Goal: Task Accomplishment & Management: Manage account settings

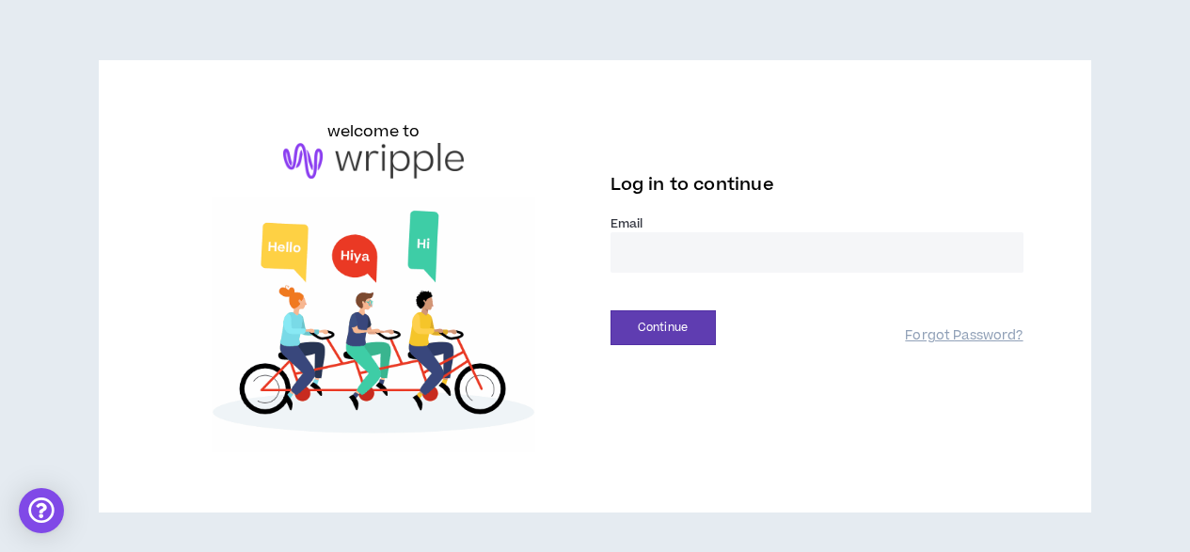
click at [660, 254] on input "email" at bounding box center [817, 252] width 413 height 40
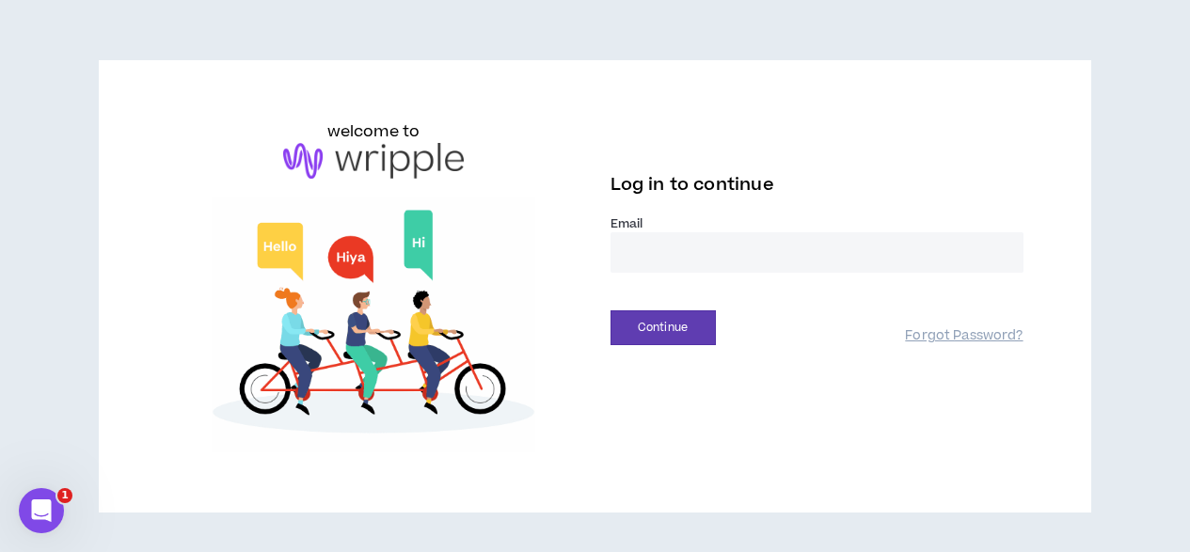
type input "**********"
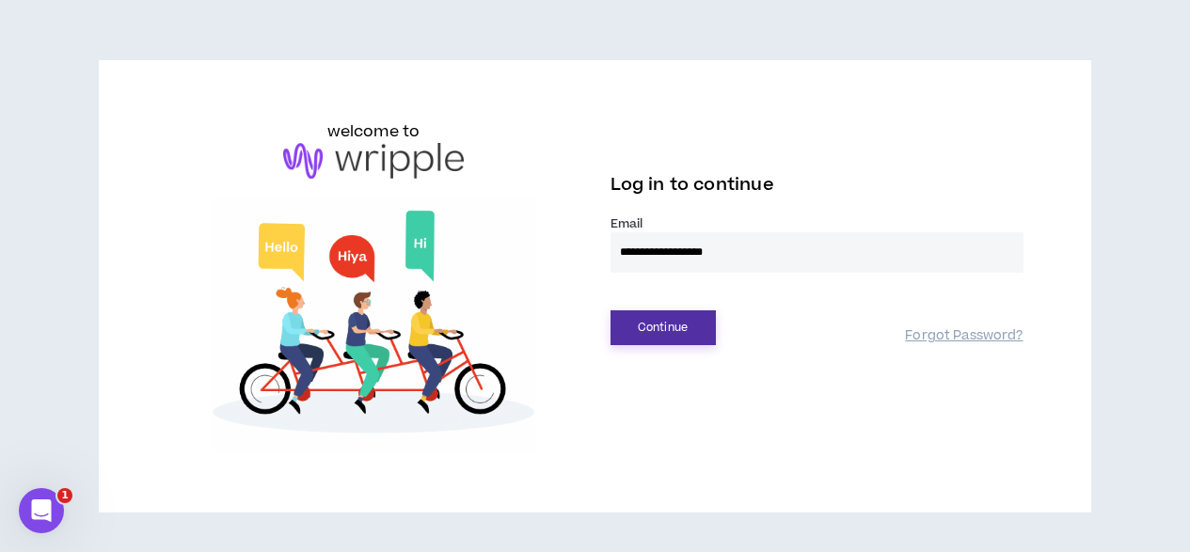
click at [665, 332] on button "Continue" at bounding box center [663, 327] width 105 height 35
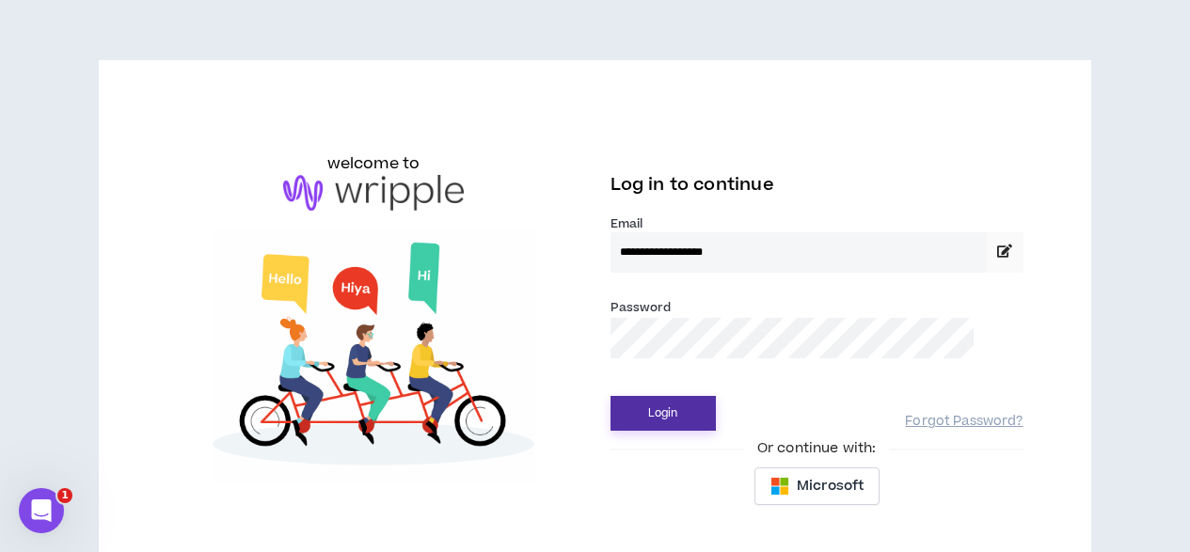
click at [690, 411] on button "Login" at bounding box center [663, 413] width 105 height 35
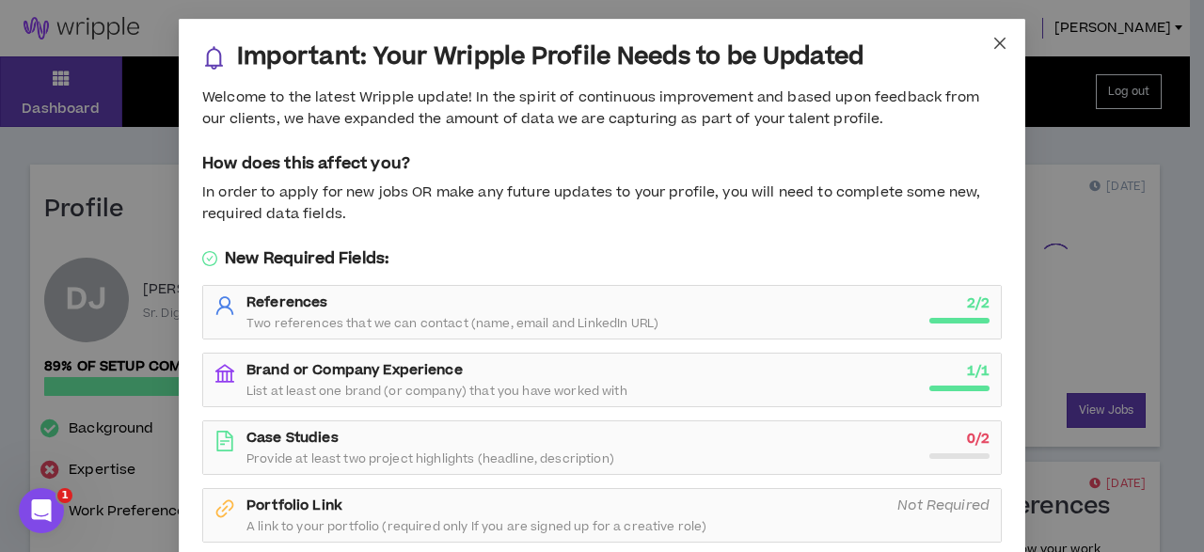
click at [991, 34] on span "Close" at bounding box center [1000, 44] width 51 height 51
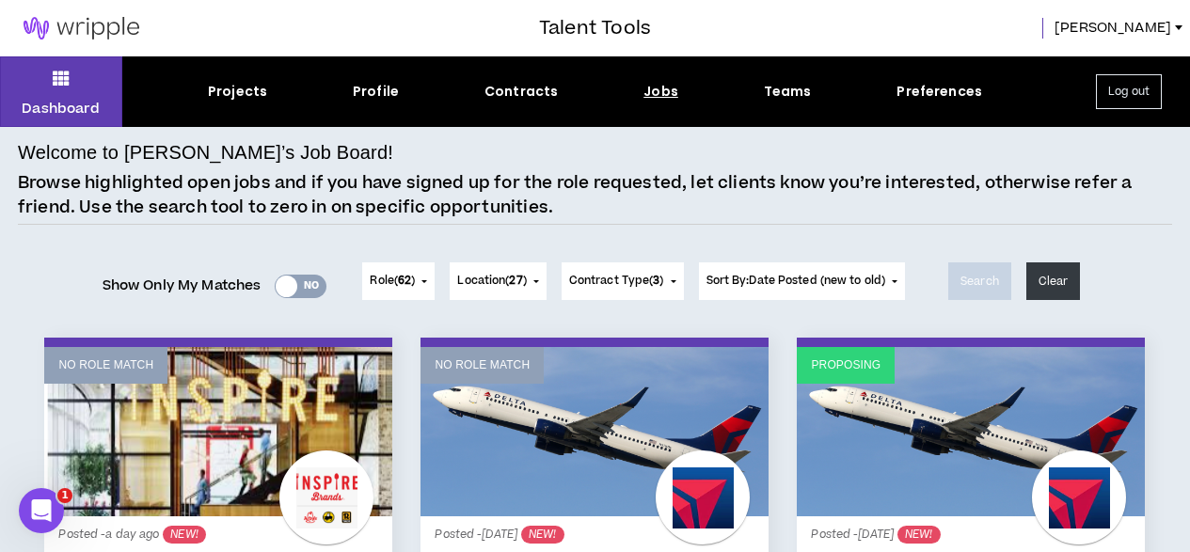
click at [386, 278] on span "Role ( 62 )" at bounding box center [392, 281] width 45 height 17
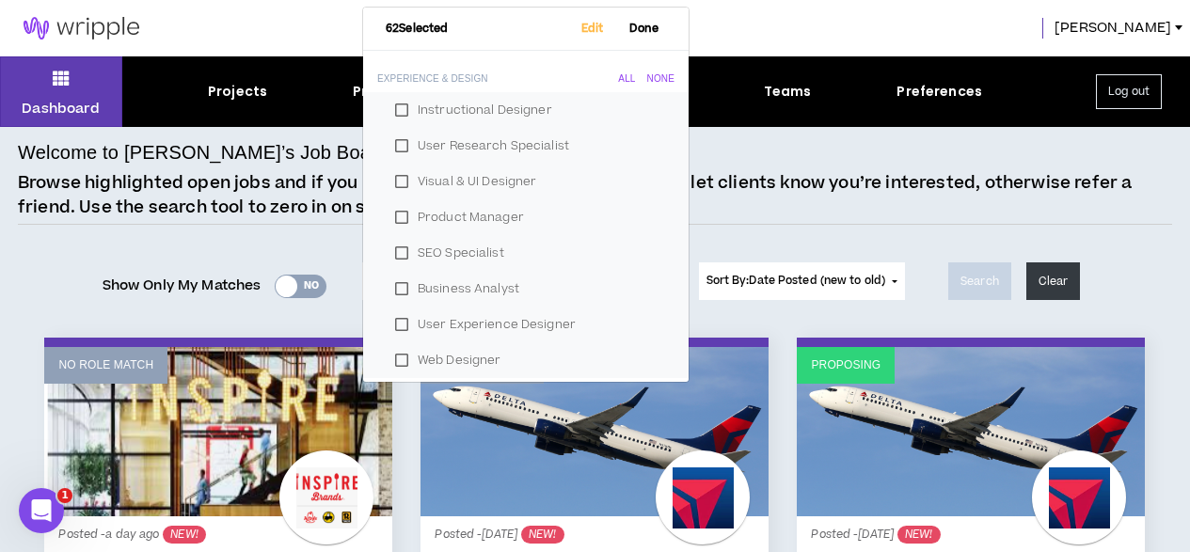
click at [779, 204] on p "Browse highlighted open jobs and if you have signed up for the role requested, …" at bounding box center [595, 195] width 1154 height 48
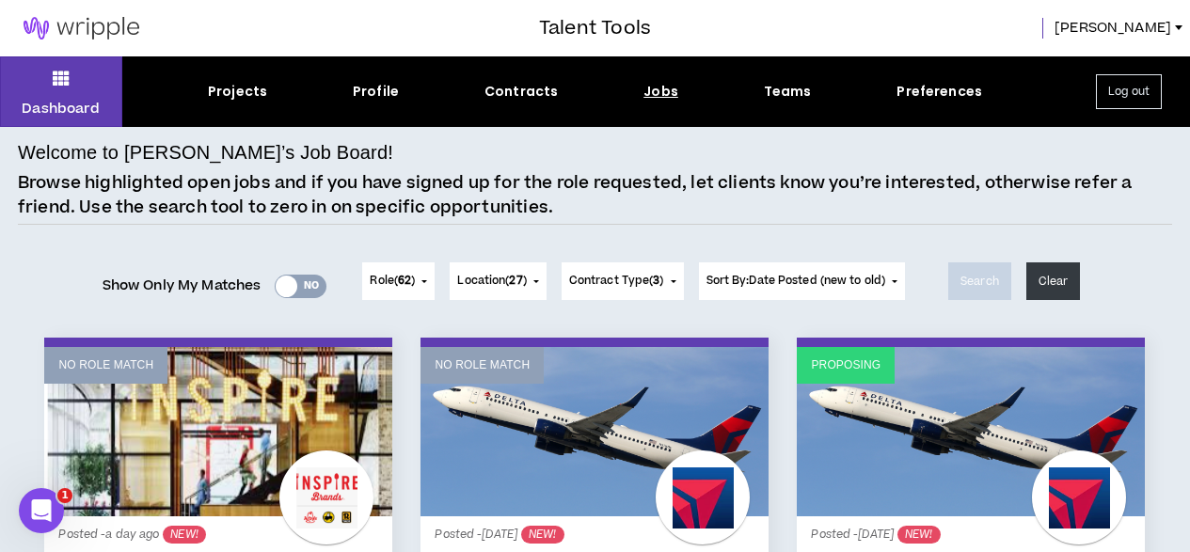
click at [606, 285] on span "Contract Type ( 3 )" at bounding box center [616, 281] width 95 height 17
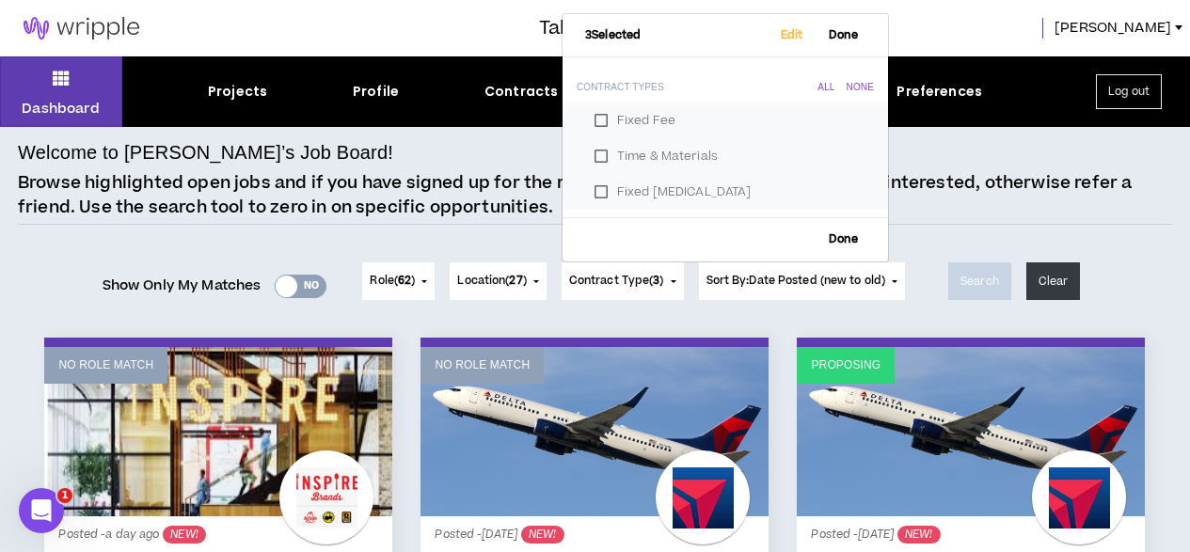
click at [976, 208] on p "Browse highlighted open jobs and if you have signed up for the role requested, …" at bounding box center [595, 195] width 1154 height 48
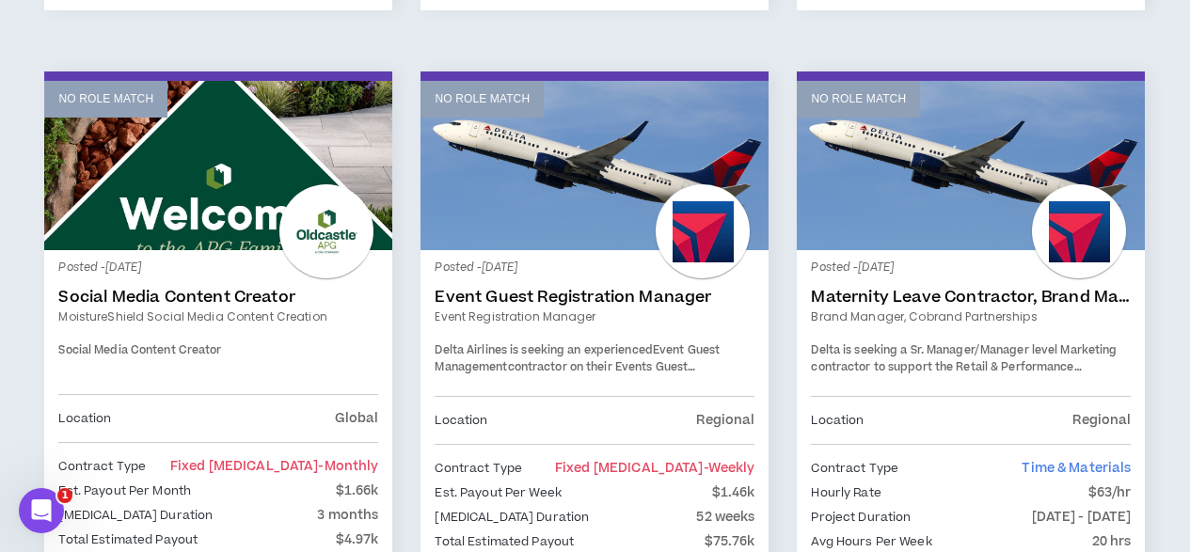
scroll to position [1105, 0]
